Goal: Information Seeking & Learning: Learn about a topic

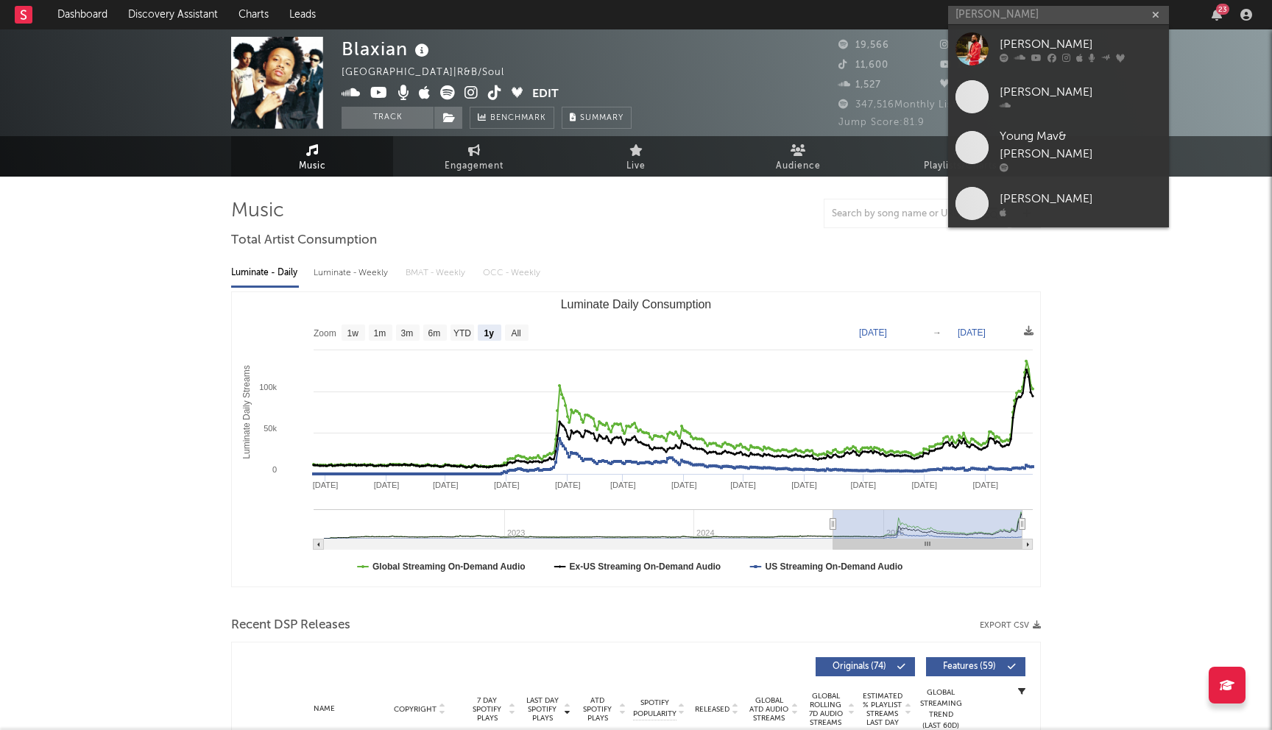
select select "1y"
type input "[PERSON_NAME]"
click at [1032, 41] on div "[PERSON_NAME]" at bounding box center [1081, 44] width 162 height 18
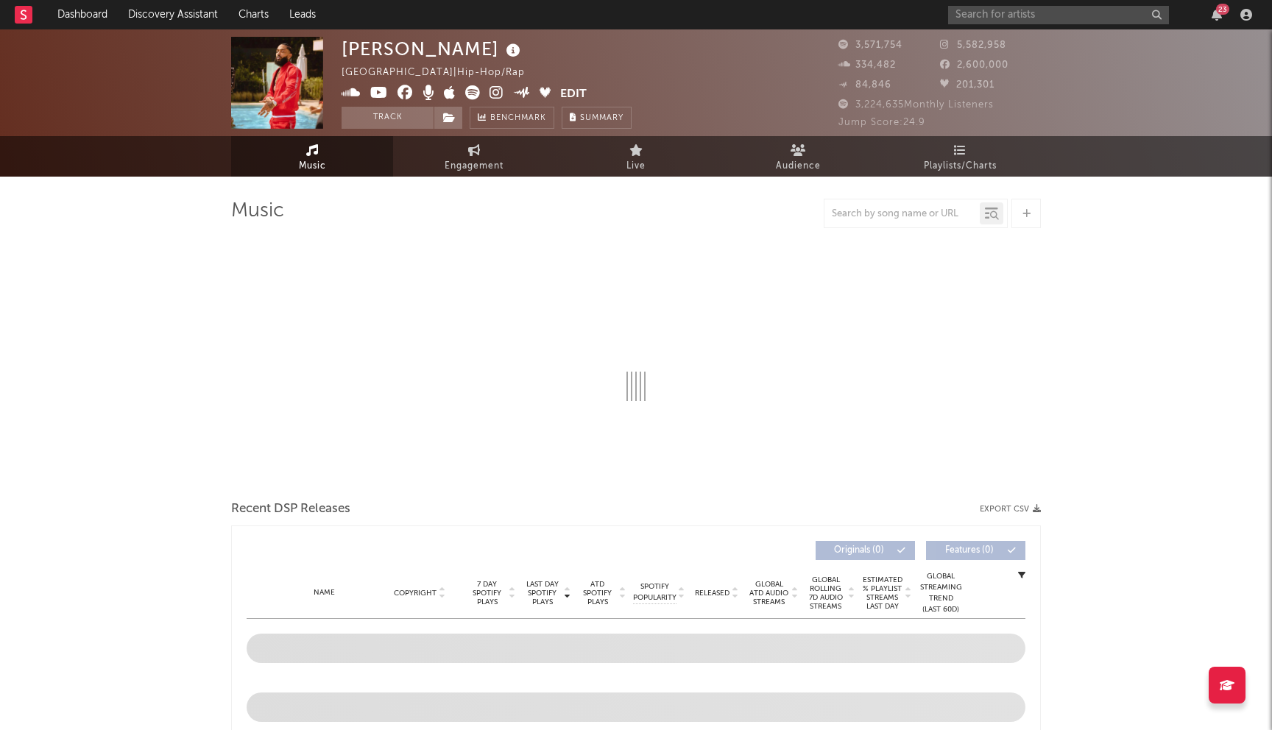
select select "6m"
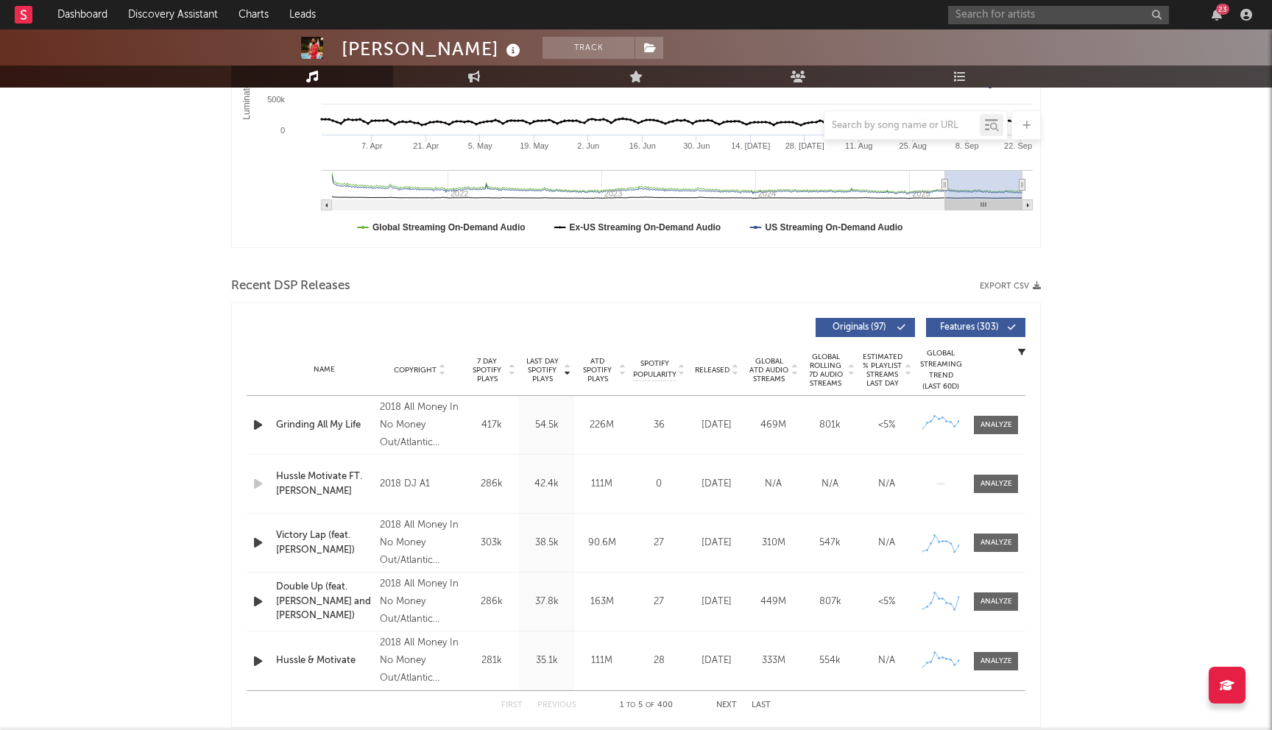
scroll to position [381, 0]
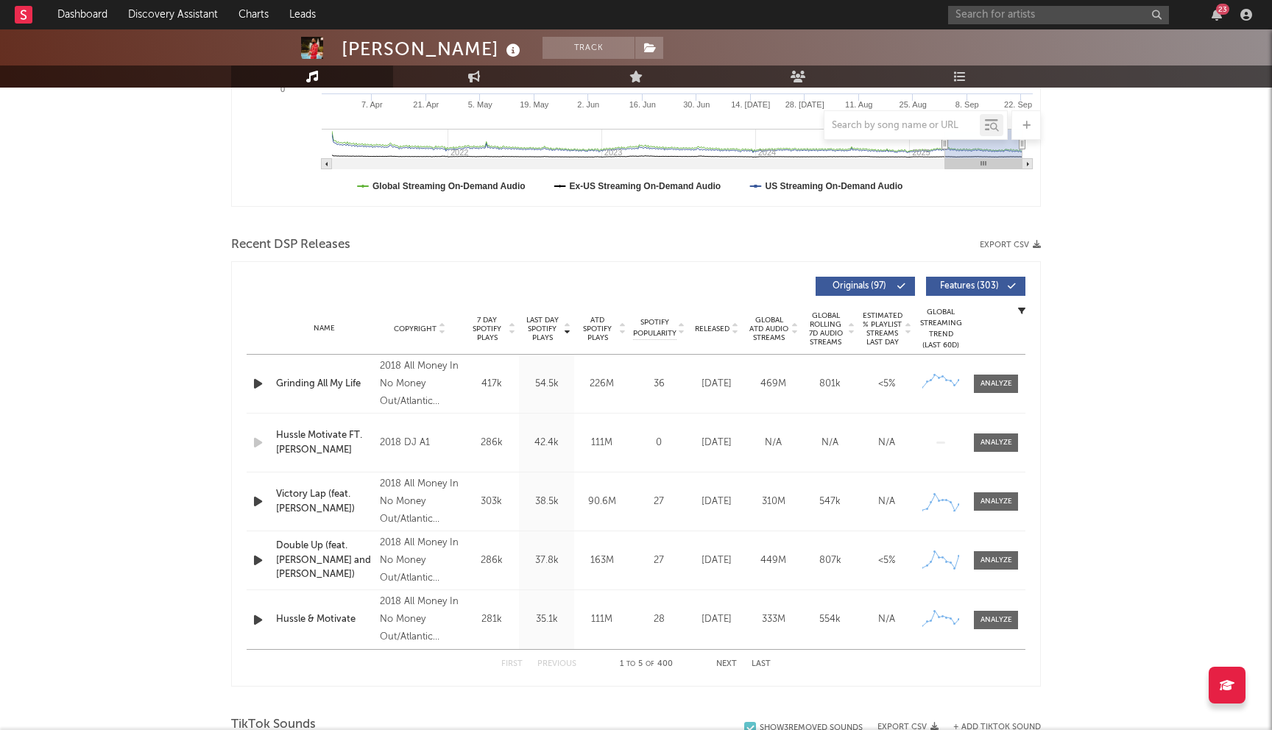
click at [725, 663] on button "Next" at bounding box center [727, 665] width 21 height 8
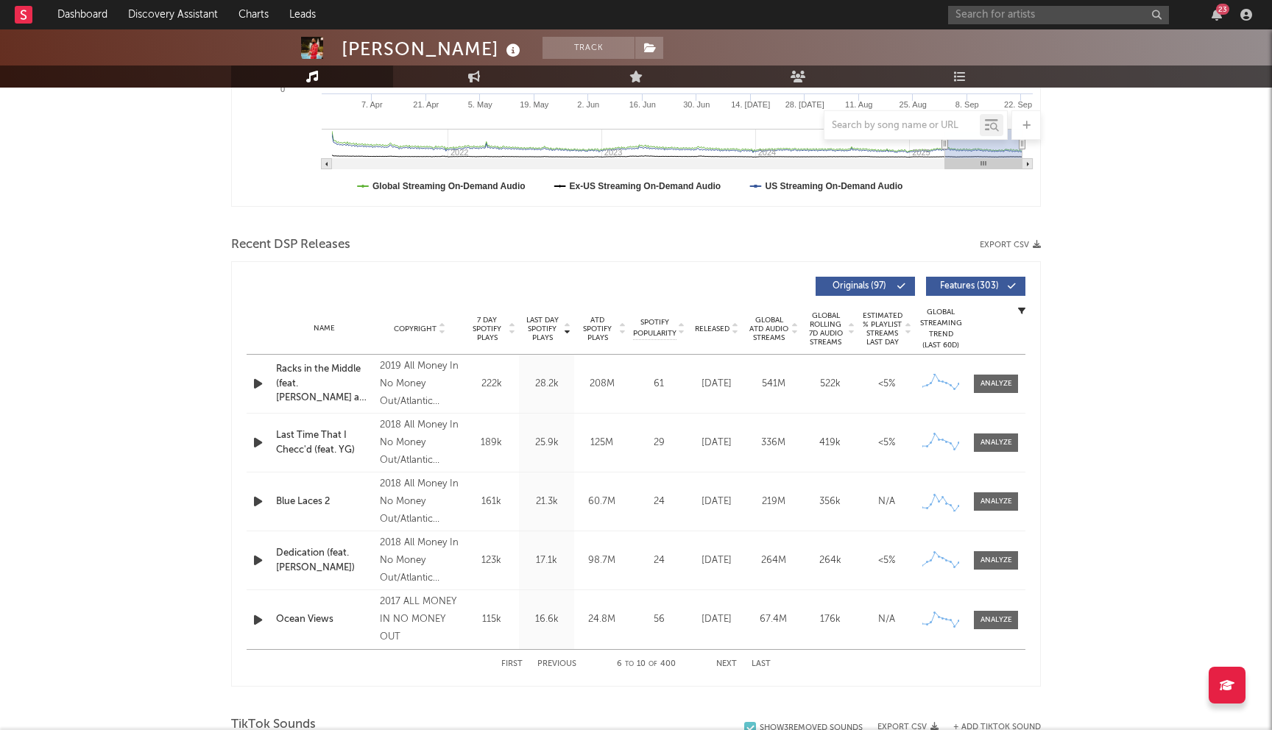
click at [725, 663] on button "Next" at bounding box center [727, 665] width 21 height 8
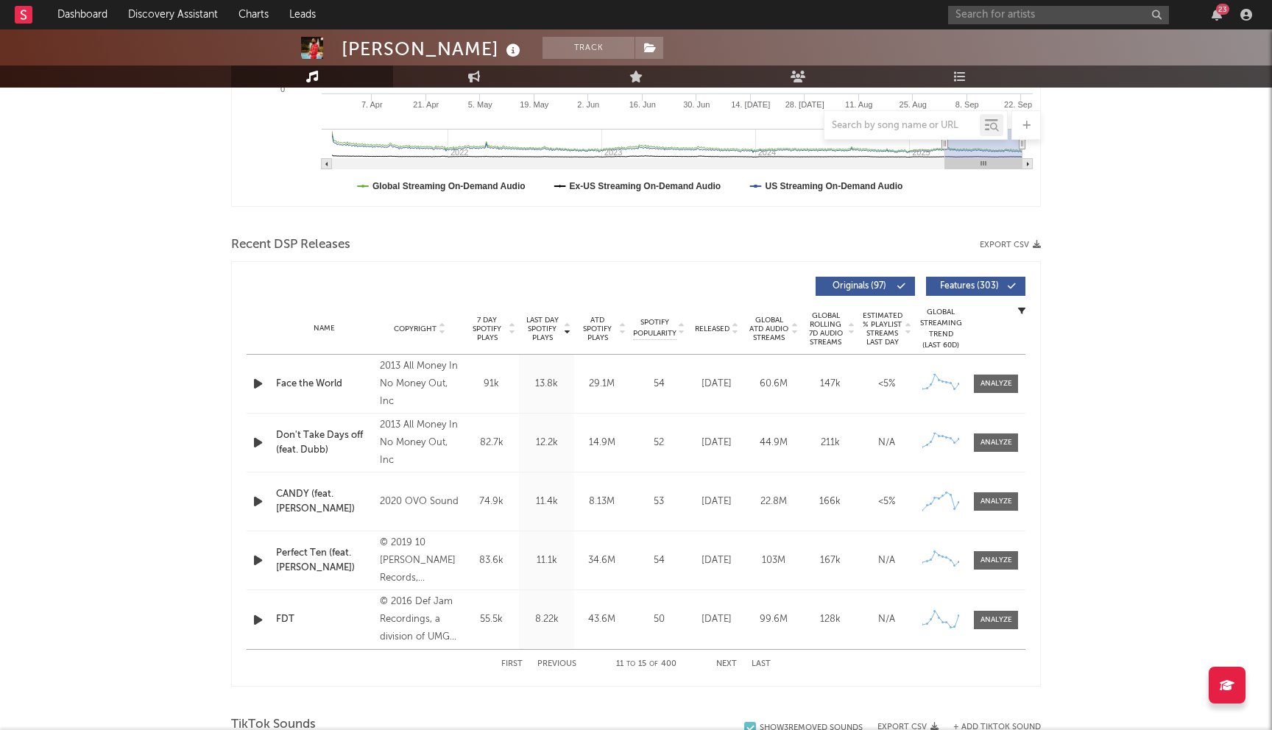
click at [725, 663] on button "Next" at bounding box center [727, 665] width 21 height 8
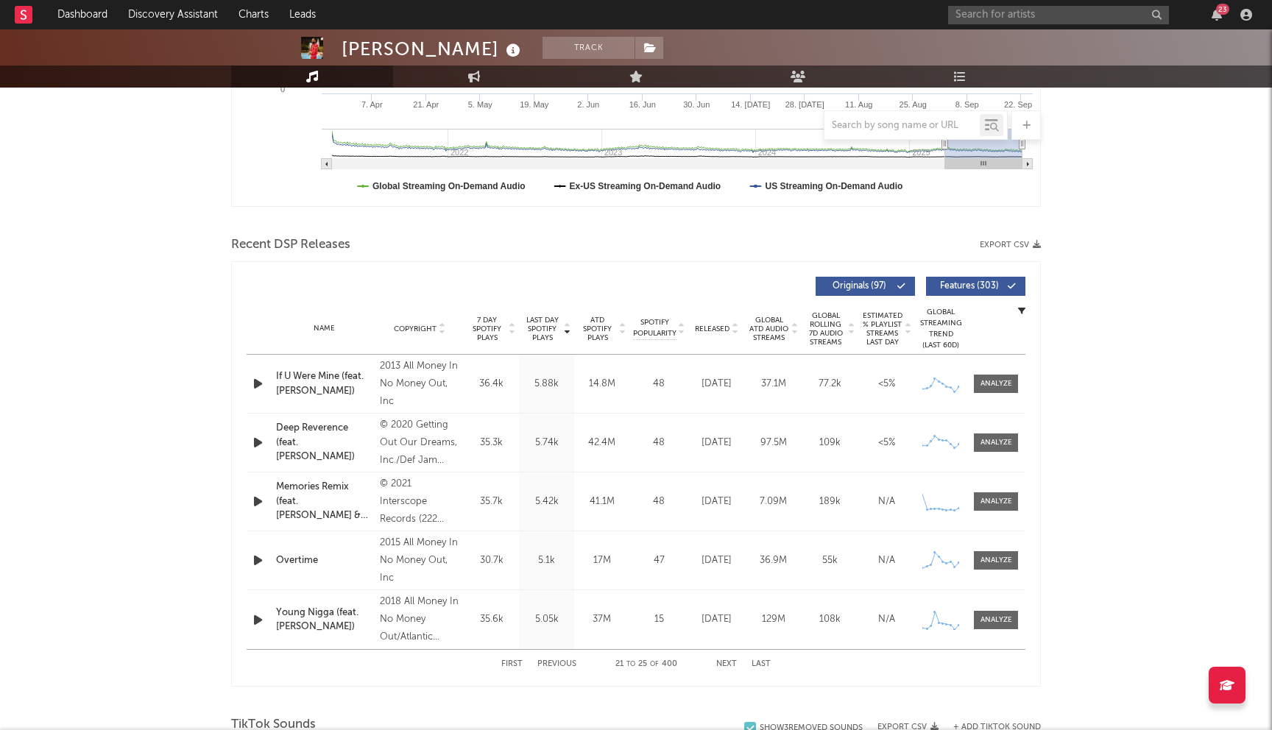
click at [725, 663] on button "Next" at bounding box center [727, 665] width 21 height 8
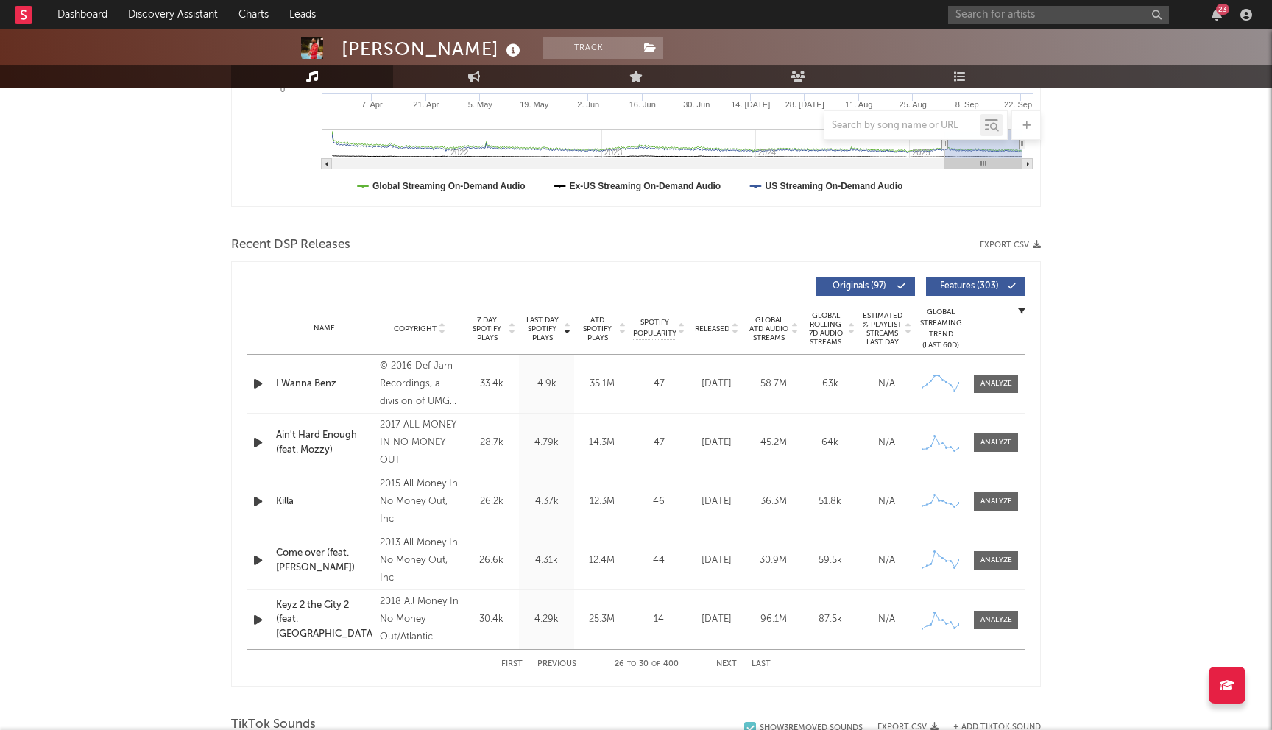
click at [725, 663] on button "Next" at bounding box center [727, 665] width 21 height 8
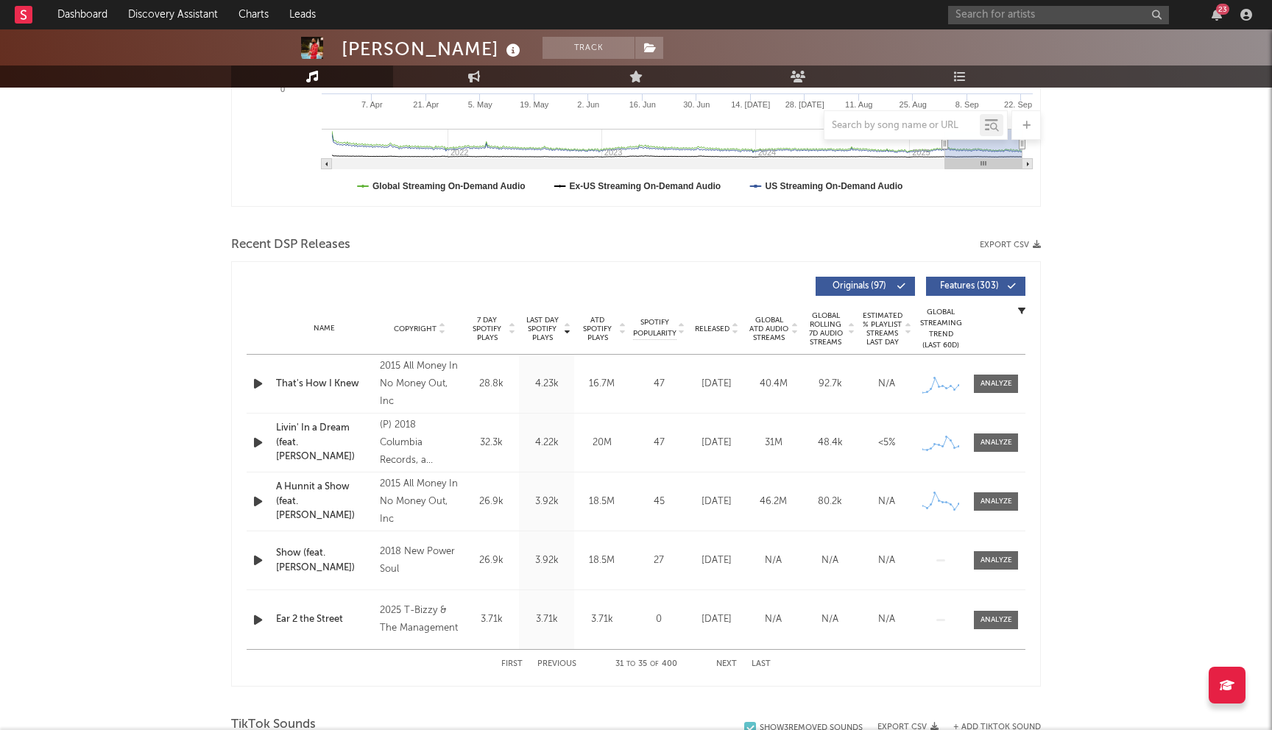
click at [725, 663] on button "Next" at bounding box center [727, 665] width 21 height 8
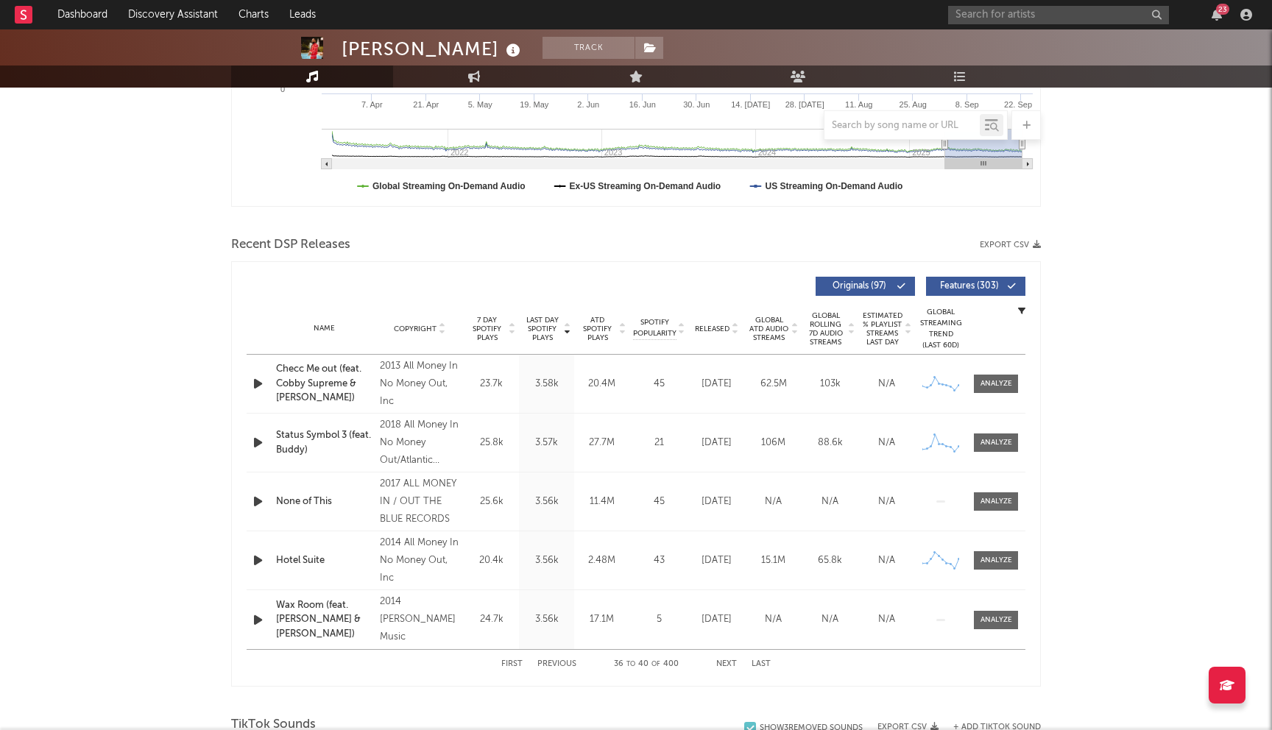
click at [725, 663] on button "Next" at bounding box center [727, 665] width 21 height 8
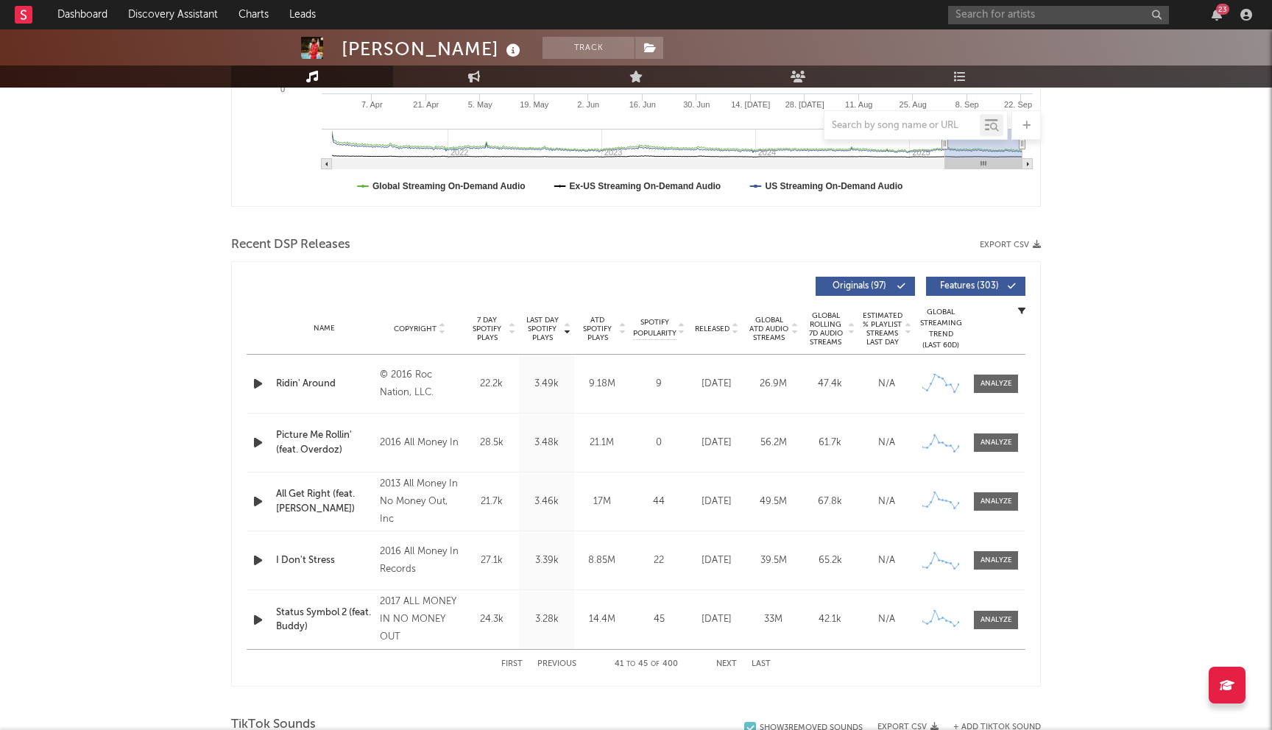
click at [725, 663] on button "Next" at bounding box center [727, 665] width 21 height 8
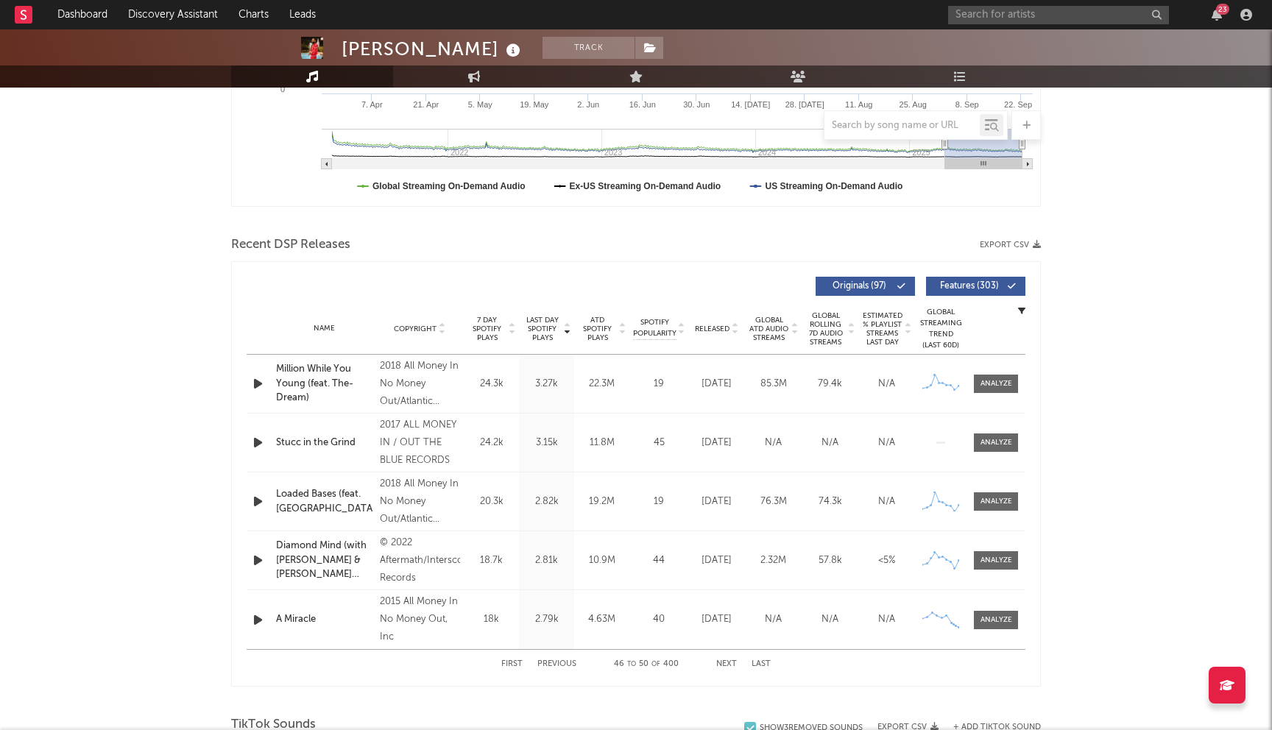
click at [725, 663] on button "Next" at bounding box center [727, 665] width 21 height 8
